Goal: Find contact information: Find contact information

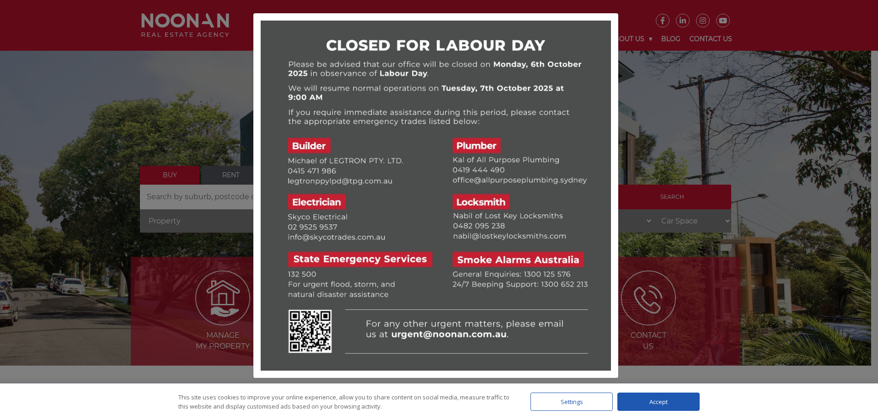
click at [688, 134] on div at bounding box center [439, 210] width 878 height 420
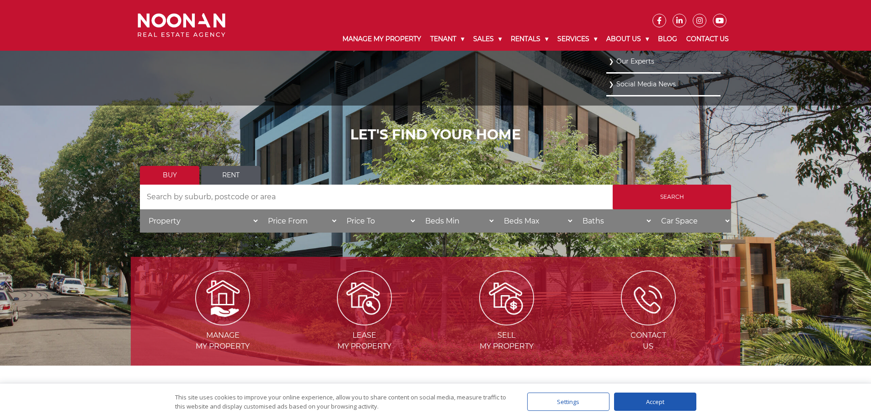
click at [633, 59] on link "Our Experts" at bounding box center [664, 61] width 110 height 12
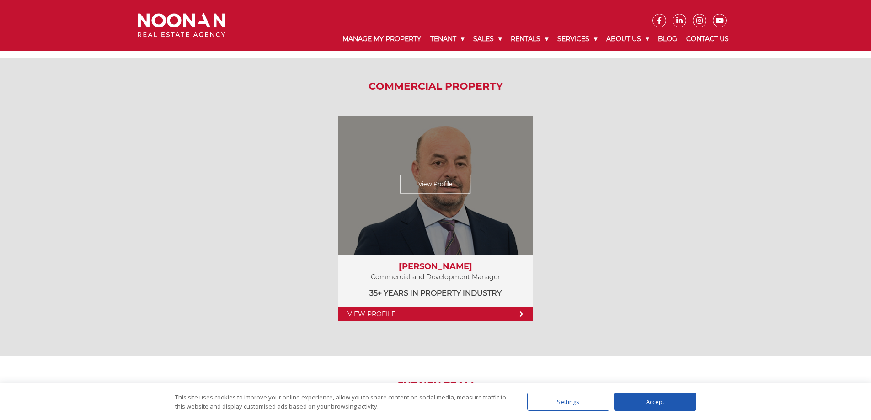
scroll to position [1244, 0]
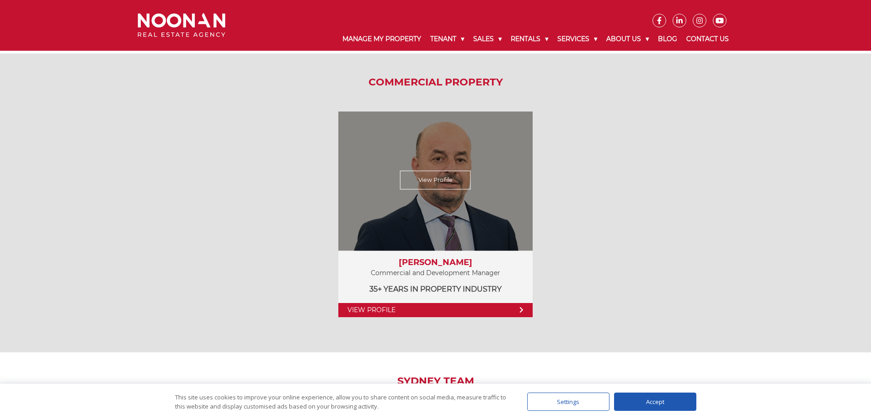
click at [414, 137] on div "View Profile" at bounding box center [436, 179] width 200 height 141
